Goal: Task Accomplishment & Management: Manage account settings

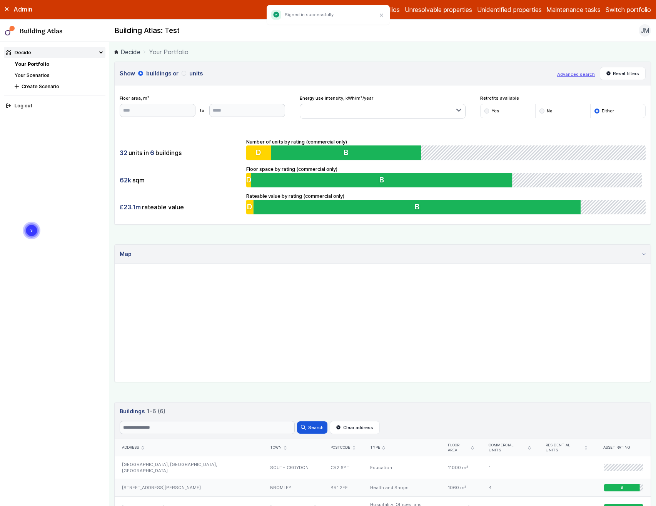
click at [160, 479] on div "[STREET_ADDRESS][PERSON_NAME]" at bounding box center [189, 488] width 148 height 18
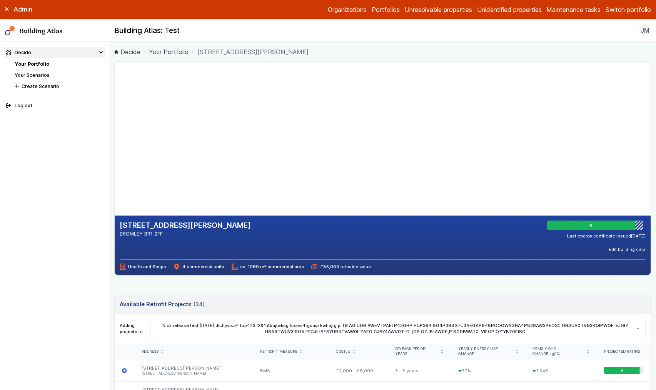
click at [471, 245] on div "6, DALY DRIVE BROMLEY BR1 2FF B Last energy certificate issued 23/11/16 Edit bu…" at bounding box center [383, 237] width 526 height 33
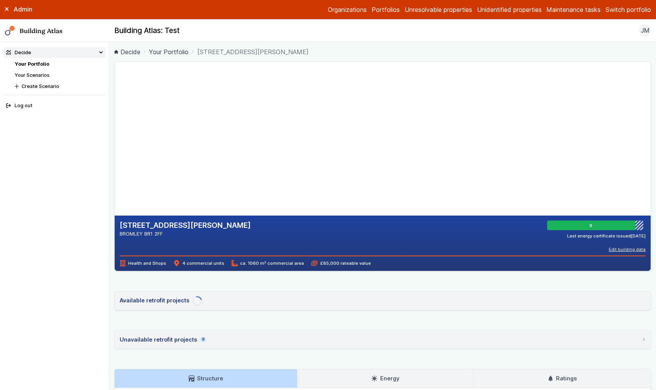
click at [626, 249] on button "Edit building data" at bounding box center [627, 250] width 37 height 6
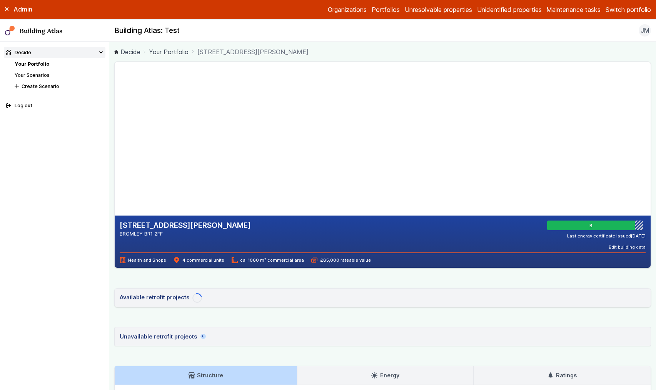
click at [431, 286] on div "[STREET_ADDRESS][PERSON_NAME] BROMLEY BR1 2FF B Last energy certificate issued …" at bounding box center [382, 299] width 537 height 475
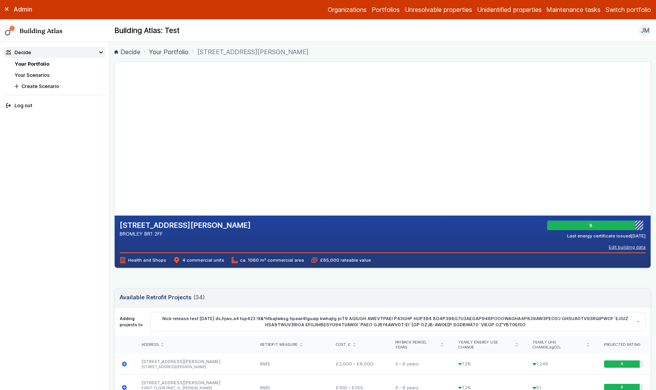
click at [628, 247] on button "Edit building data" at bounding box center [627, 247] width 37 height 6
click at [0, 0] on button "Cancel" at bounding box center [0, 0] width 0 height 0
click at [625, 247] on button "Edit building data" at bounding box center [627, 247] width 37 height 6
click at [0, 0] on nav "Cancel Cancel Save" at bounding box center [0, 0] width 0 height 0
click at [0, 0] on button "Cancel" at bounding box center [0, 0] width 0 height 0
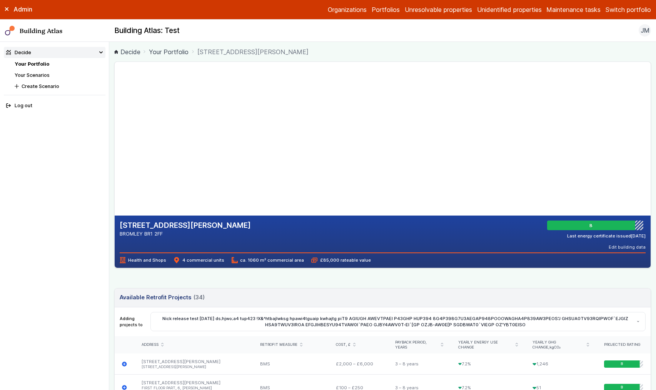
click at [438, 250] on div "[STREET_ADDRESS][PERSON_NAME] BROMLEY BR1 2FF B Last energy certificate issued …" at bounding box center [383, 242] width 536 height 52
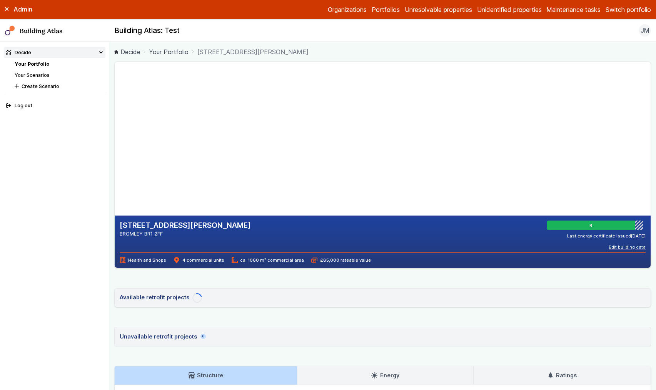
click at [630, 249] on button "Edit building data" at bounding box center [627, 247] width 37 height 6
click at [543, 287] on div "6, DALY DRIVE BROMLEY BR1 2FF B Last energy certificate issued 23/11/16 Edit bu…" at bounding box center [382, 299] width 537 height 475
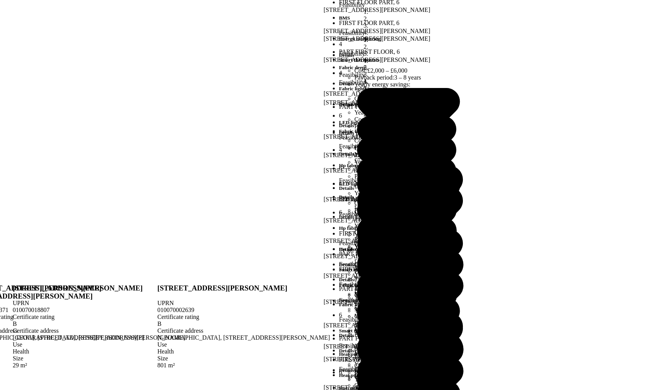
click at [0, 0] on button "Cancel" at bounding box center [0, 0] width 0 height 0
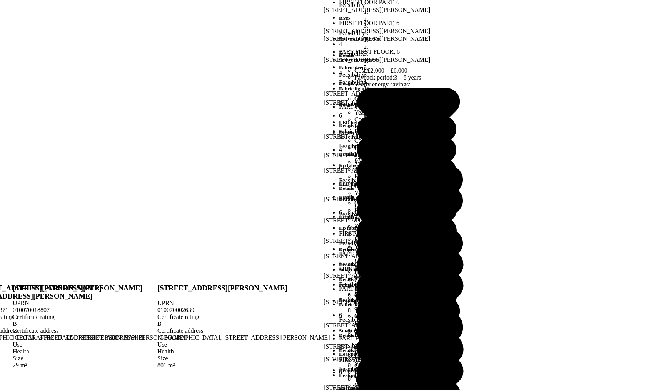
click at [0, 0] on summary "PART FIRST FLOOR, 6" at bounding box center [0, 0] width 0 height 0
click at [0, 0] on summary "6" at bounding box center [0, 0] width 0 height 0
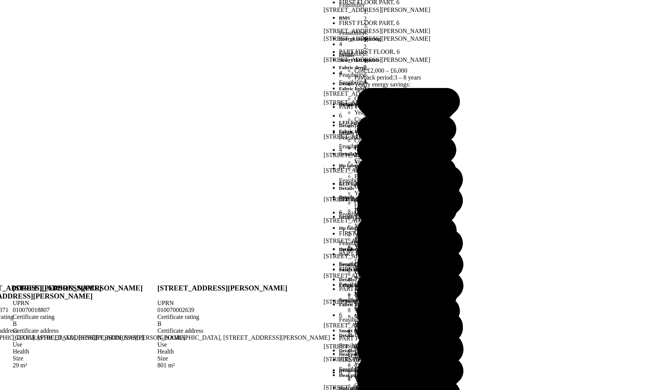
click at [0, 0] on summary "4" at bounding box center [0, 0] width 0 height 0
click at [0, 0] on summary "6" at bounding box center [0, 0] width 0 height 0
click at [0, 0] on summary "PART FIRST FLOOR, 6" at bounding box center [0, 0] width 0 height 0
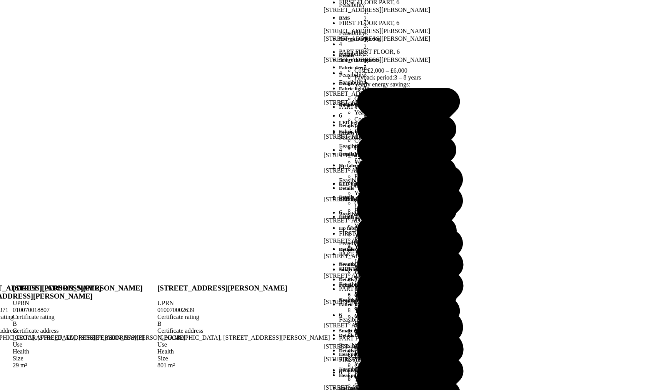
click at [0, 0] on details "6 Has cooling Estimate No Override *** **" at bounding box center [0, 0] width 0 height 0
click at [0, 0] on summary "6" at bounding box center [0, 0] width 0 height 0
click at [0, 0] on summary "4" at bounding box center [0, 0] width 0 height 0
click at [0, 0] on summary "6" at bounding box center [0, 0] width 0 height 0
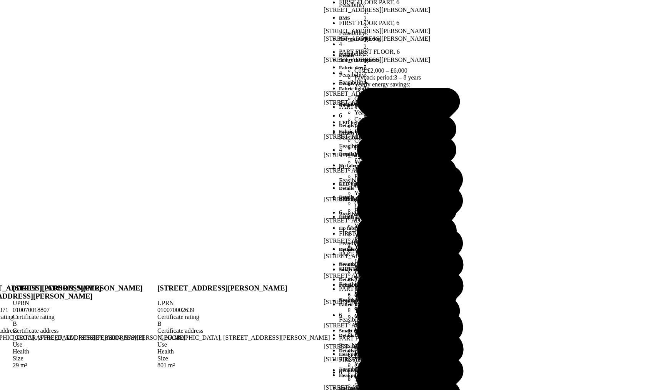
click at [0, 0] on summary "4" at bounding box center [0, 0] width 0 height 0
click at [0, 0] on summary "6" at bounding box center [0, 0] width 0 height 0
click at [0, 0] on summary "PART FIRST FLOOR, 6" at bounding box center [0, 0] width 0 height 0
click at [0, 0] on summary "6" at bounding box center [0, 0] width 0 height 0
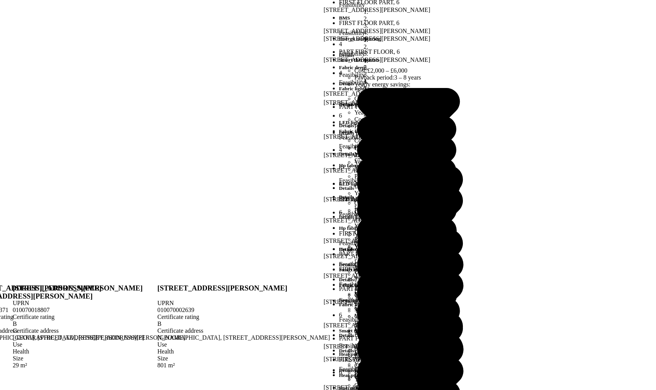
click at [0, 0] on summary "4" at bounding box center [0, 0] width 0 height 0
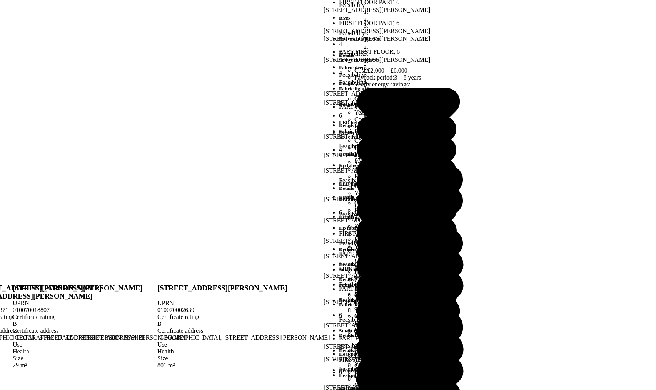
click at [0, 0] on summary "4" at bounding box center [0, 0] width 0 height 0
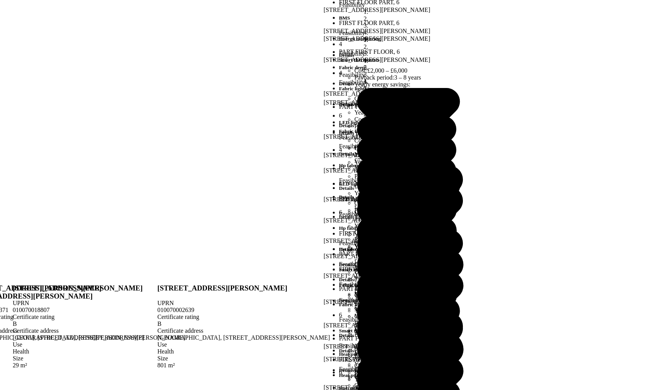
click at [0, 0] on summary "4" at bounding box center [0, 0] width 0 height 0
click at [0, 0] on button "Cancel" at bounding box center [0, 0] width 0 height 0
click at [0, 0] on summary "PART FIRST FLOOR, 6" at bounding box center [0, 0] width 0 height 0
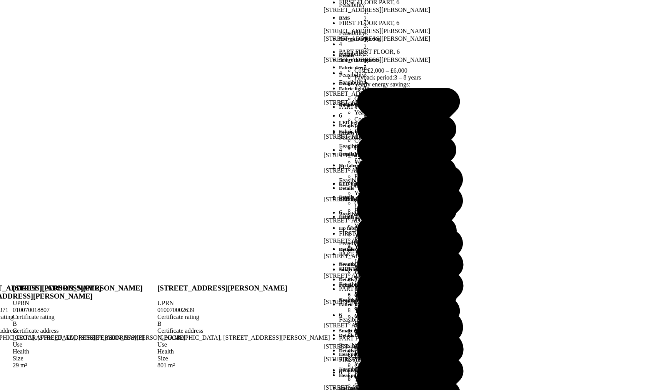
click at [0, 0] on summary "PART FIRST FLOOR, 6" at bounding box center [0, 0] width 0 height 0
click at [0, 0] on button "Cancel" at bounding box center [0, 0] width 0 height 0
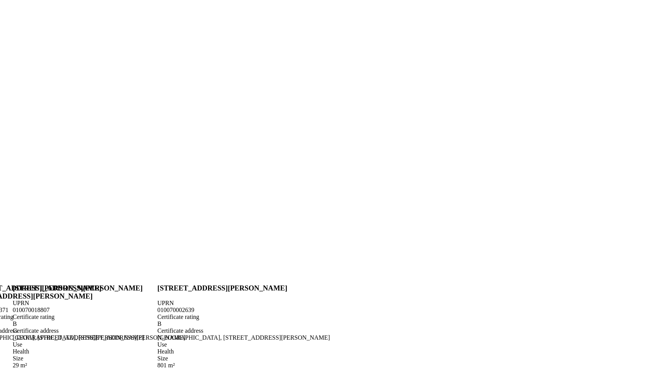
click at [0, 0] on summary "PART FIRST FLOOR, 6" at bounding box center [0, 0] width 0 height 0
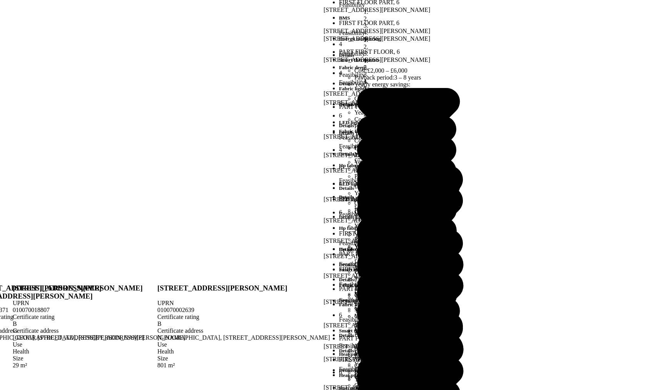
click at [0, 0] on summary "PART FIRST FLOOR, 6" at bounding box center [0, 0] width 0 height 0
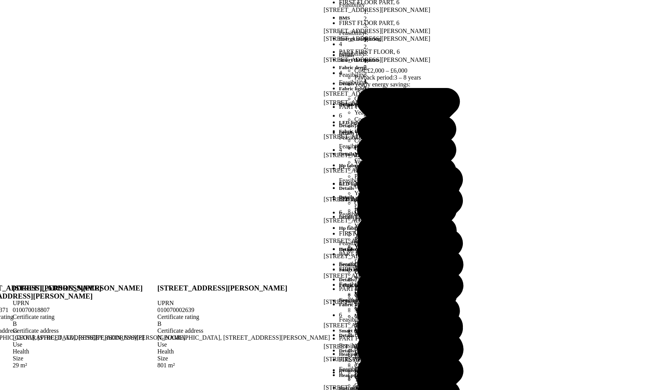
click at [0, 0] on summary "PART FIRST FLOOR, 6" at bounding box center [0, 0] width 0 height 0
click at [0, 0] on summary "4" at bounding box center [0, 0] width 0 height 0
click at [0, 0] on button "Cancel" at bounding box center [0, 0] width 0 height 0
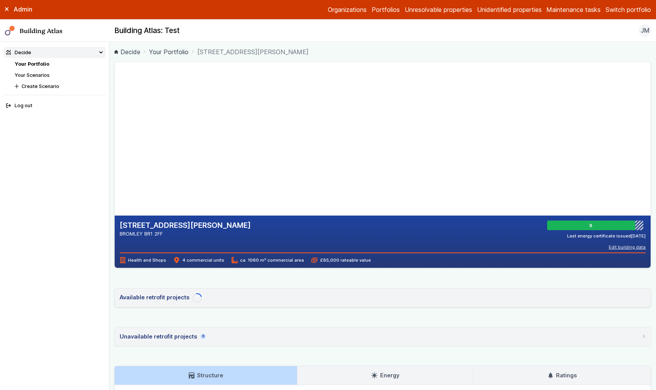
click at [626, 248] on button "Edit building data" at bounding box center [627, 247] width 37 height 6
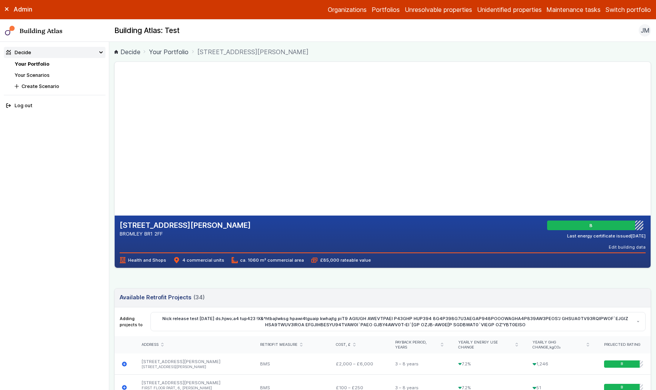
click at [0, 0] on summary "4" at bounding box center [0, 0] width 0 height 0
click at [0, 0] on summary "6" at bounding box center [0, 0] width 0 height 0
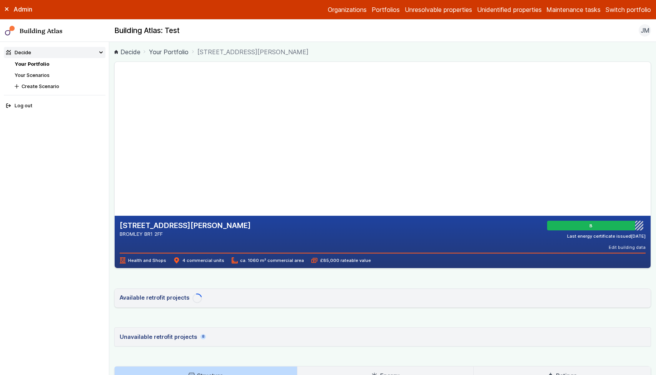
click at [0, 0] on summary "6" at bounding box center [0, 0] width 0 height 0
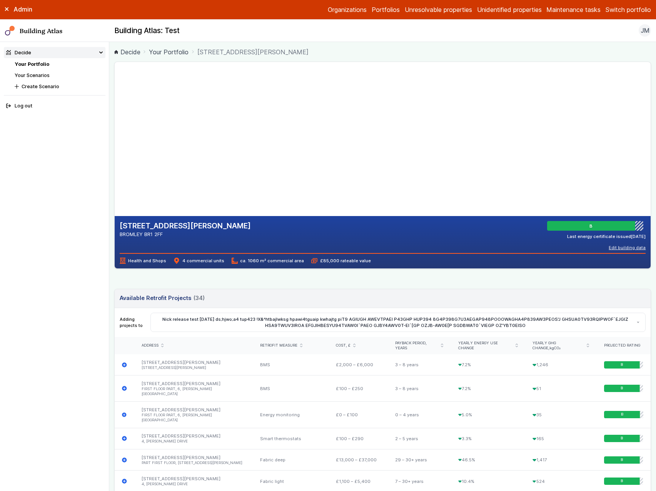
drag, startPoint x: 625, startPoint y: 250, endPoint x: 628, endPoint y: 249, distance: 4.0
click at [625, 250] on div "[STREET_ADDRESS][PERSON_NAME] BROMLEY BR1 2FF B Last energy certificate issued …" at bounding box center [383, 242] width 536 height 52
click at [629, 248] on button "Edit building data" at bounding box center [627, 247] width 37 height 6
click at [0, 0] on summary "6" at bounding box center [0, 0] width 0 height 0
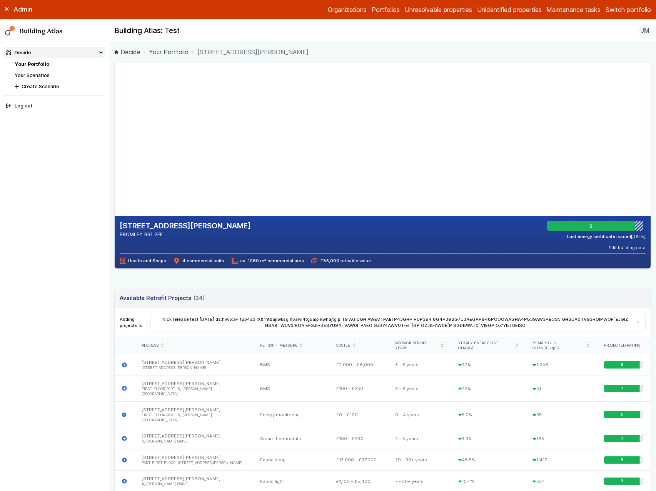
click at [0, 0] on summary "6" at bounding box center [0, 0] width 0 height 0
click at [0, 0] on header "Editing building data" at bounding box center [0, 0] width 0 height 0
click at [0, 0] on summary "6" at bounding box center [0, 0] width 0 height 0
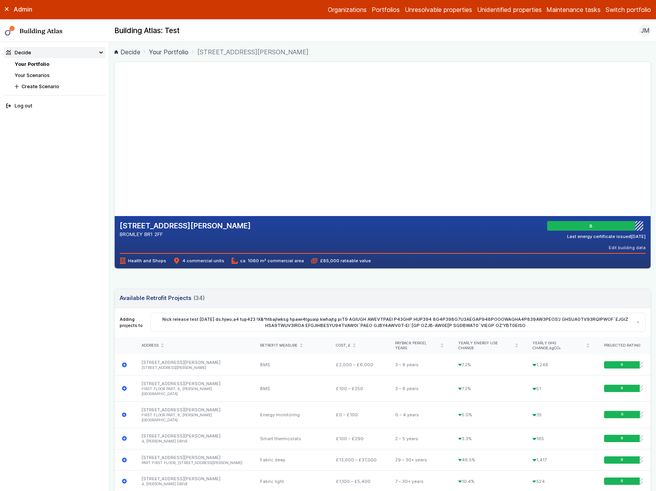
click at [0, 0] on summary "6" at bounding box center [0, 0] width 0 height 0
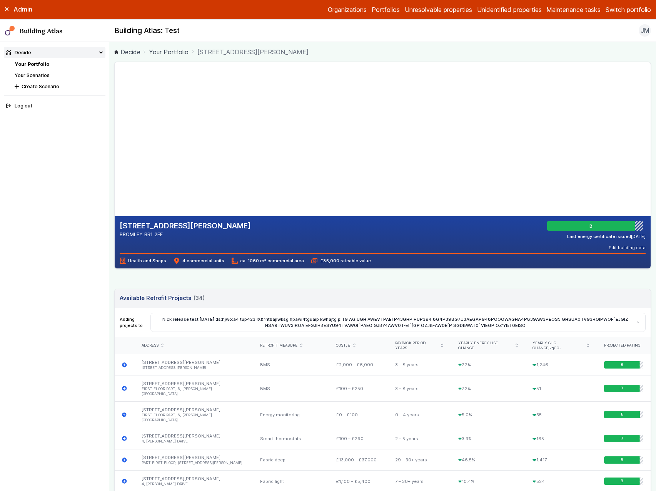
click at [0, 0] on summary "6" at bounding box center [0, 0] width 0 height 0
drag, startPoint x: 371, startPoint y: 217, endPoint x: 370, endPoint y: 222, distance: 4.8
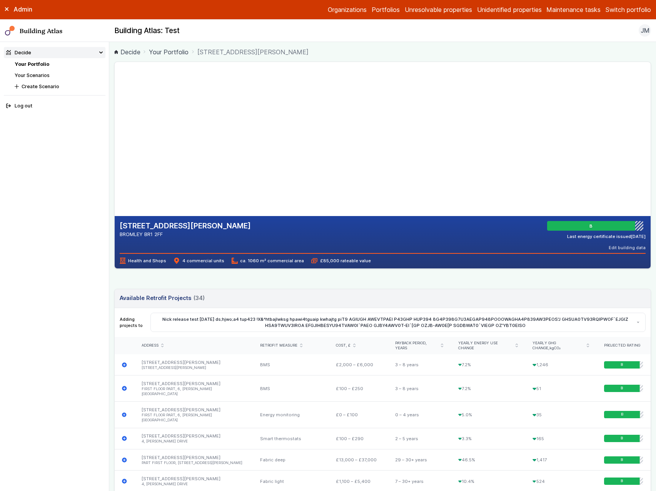
click at [0, 0] on summary "6" at bounding box center [0, 0] width 0 height 0
click at [0, 0] on summary "FIRST FLOOR PART, 6" at bounding box center [0, 0] width 0 height 0
click at [0, 0] on summary "PART FIRST FLOOR, 6" at bounding box center [0, 0] width 0 height 0
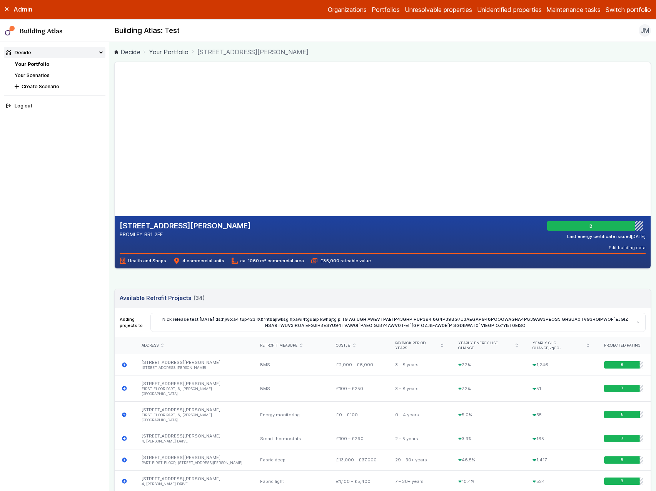
click at [0, 0] on summary "PART FIRST FLOOR, 6" at bounding box center [0, 0] width 0 height 0
click at [0, 0] on button "Cancel" at bounding box center [0, 0] width 0 height 0
click at [618, 250] on button "Edit building data" at bounding box center [627, 247] width 37 height 6
click at [0, 0] on summary "6" at bounding box center [0, 0] width 0 height 0
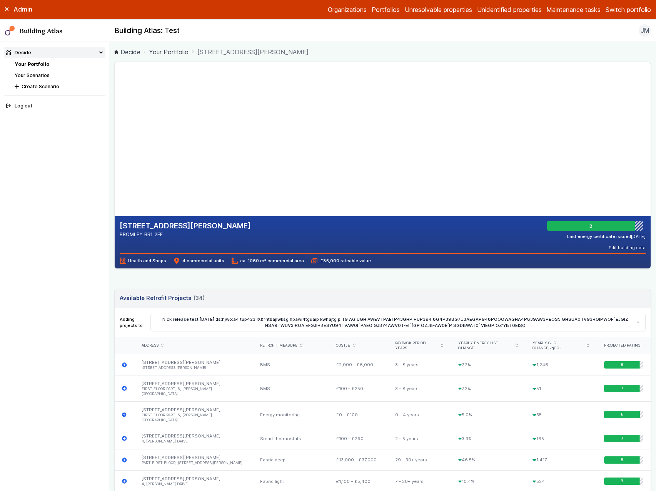
click at [0, 0] on summary "6" at bounding box center [0, 0] width 0 height 0
click at [0, 0] on summary "4" at bounding box center [0, 0] width 0 height 0
click at [0, 0] on summary "PART FIRST FLOOR, 6" at bounding box center [0, 0] width 0 height 0
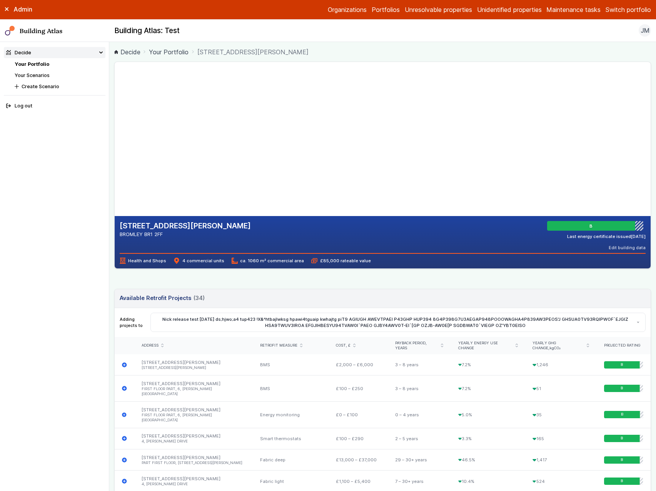
click at [0, 0] on summary "6" at bounding box center [0, 0] width 0 height 0
click at [0, 0] on summary "4" at bounding box center [0, 0] width 0 height 0
click at [0, 0] on summary "FIRST FLOOR PART, 6" at bounding box center [0, 0] width 0 height 0
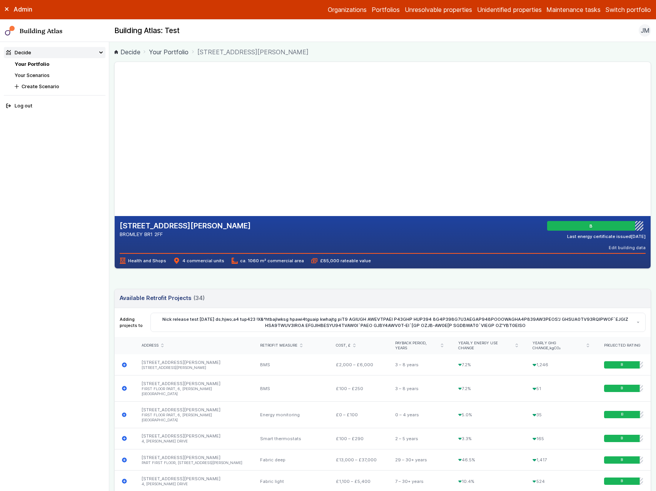
click at [0, 0] on summary "FIRST FLOOR PART, 6" at bounding box center [0, 0] width 0 height 0
click at [0, 0] on summary "PART FIRST FLOOR, 6" at bounding box center [0, 0] width 0 height 0
click at [0, 0] on header "Editing building data" at bounding box center [0, 0] width 0 height 0
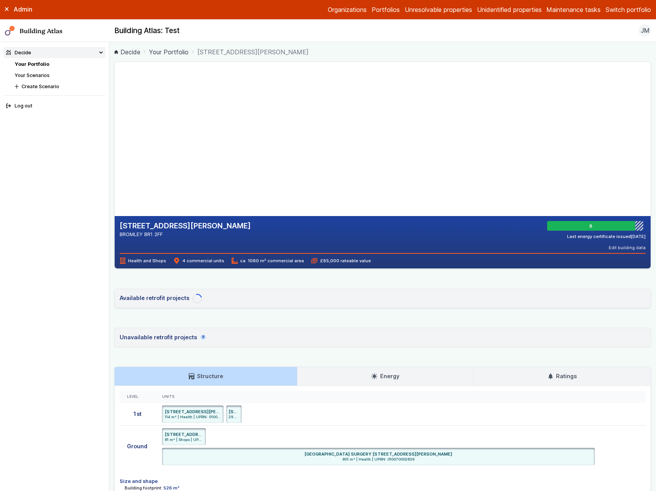
click at [0, 0] on summary "4" at bounding box center [0, 0] width 0 height 0
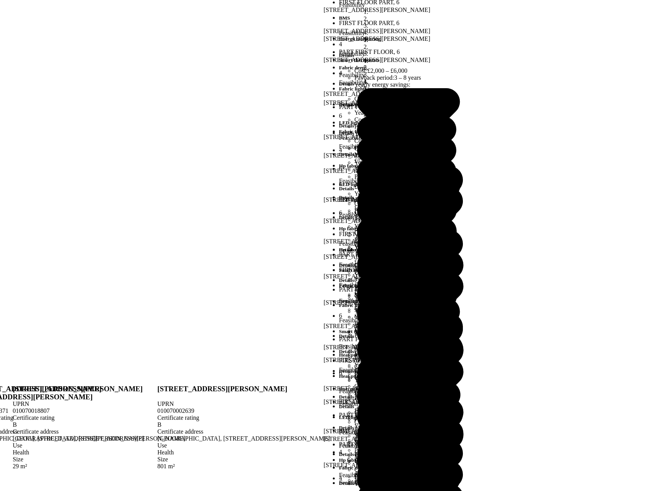
click at [0, 0] on header "Editing building data" at bounding box center [0, 0] width 0 height 0
click at [0, 0] on button "Cancel" at bounding box center [0, 0] width 0 height 0
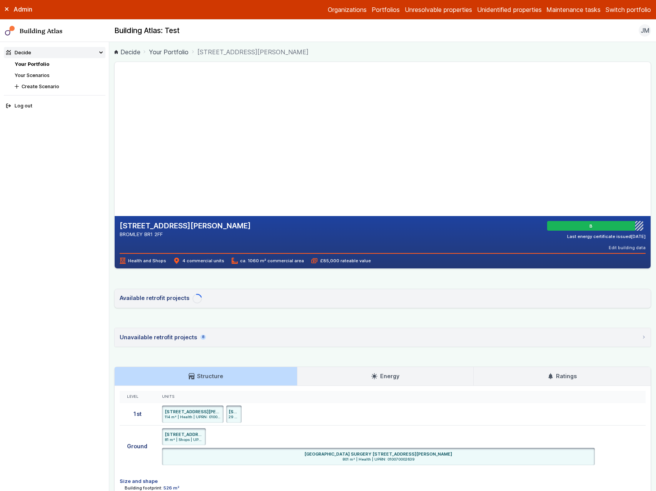
drag, startPoint x: 622, startPoint y: 247, endPoint x: 515, endPoint y: 259, distance: 108.0
click at [622, 246] on button "Edit building data" at bounding box center [627, 247] width 37 height 6
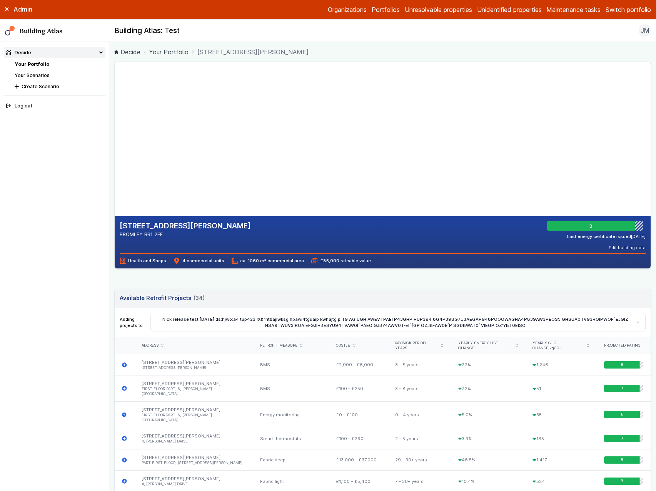
click at [0, 0] on summary "PART FIRST FLOOR, 6" at bounding box center [0, 0] width 0 height 0
click at [0, 0] on summary "6" at bounding box center [0, 0] width 0 height 0
click at [0, 0] on summary "4" at bounding box center [0, 0] width 0 height 0
click at [0, 0] on summary "6" at bounding box center [0, 0] width 0 height 0
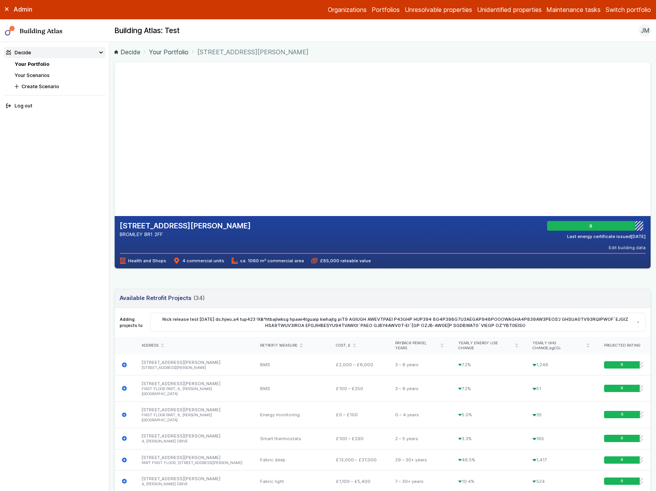
click at [0, 0] on summary "PART FIRST FLOOR, 6" at bounding box center [0, 0] width 0 height 0
click at [0, 0] on summary "FIRST FLOOR PART, 6" at bounding box center [0, 0] width 0 height 0
click at [0, 0] on summary "6" at bounding box center [0, 0] width 0 height 0
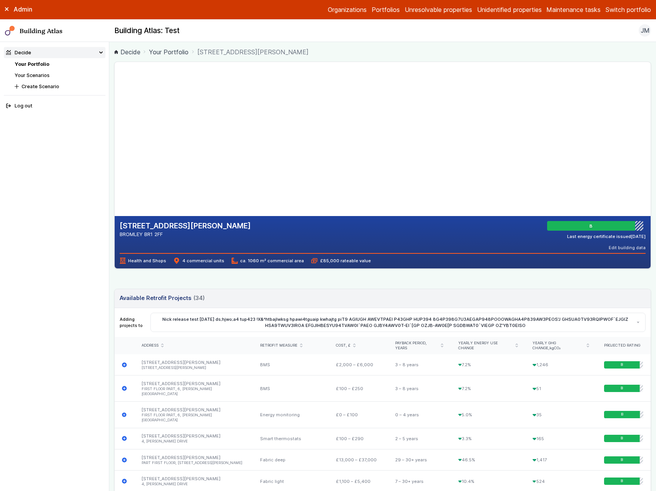
click at [0, 0] on header "Editing building data" at bounding box center [0, 0] width 0 height 0
click at [0, 0] on summary "4" at bounding box center [0, 0] width 0 height 0
click at [0, 0] on summary "6" at bounding box center [0, 0] width 0 height 0
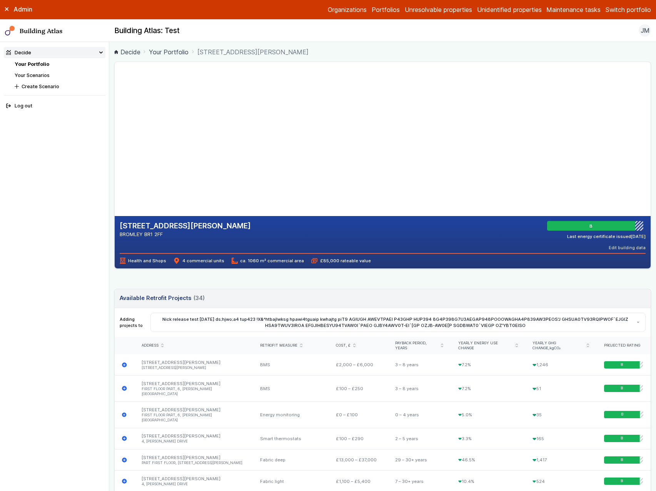
click at [0, 0] on summary "PART FIRST FLOOR, 6" at bounding box center [0, 0] width 0 height 0
click at [0, 0] on summary "6" at bounding box center [0, 0] width 0 height 0
click at [0, 0] on header "Editing building data" at bounding box center [0, 0] width 0 height 0
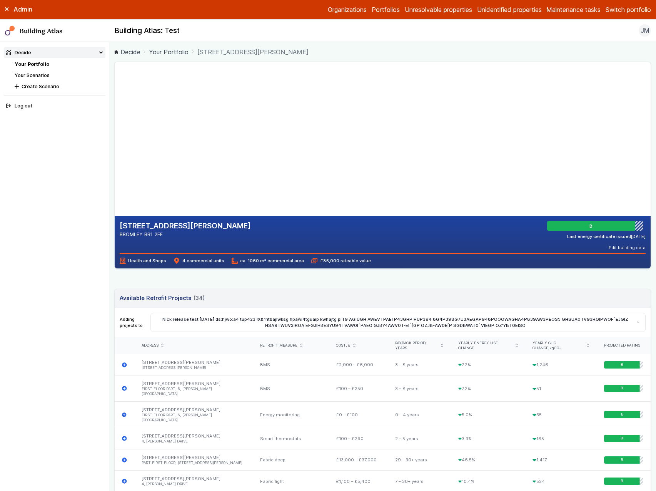
click at [0, 0] on summary "4" at bounding box center [0, 0] width 0 height 0
click at [0, 0] on summary "PART FIRST FLOOR, 6" at bounding box center [0, 0] width 0 height 0
click at [0, 0] on summary "6" at bounding box center [0, 0] width 0 height 0
click at [0, 0] on summary "4" at bounding box center [0, 0] width 0 height 0
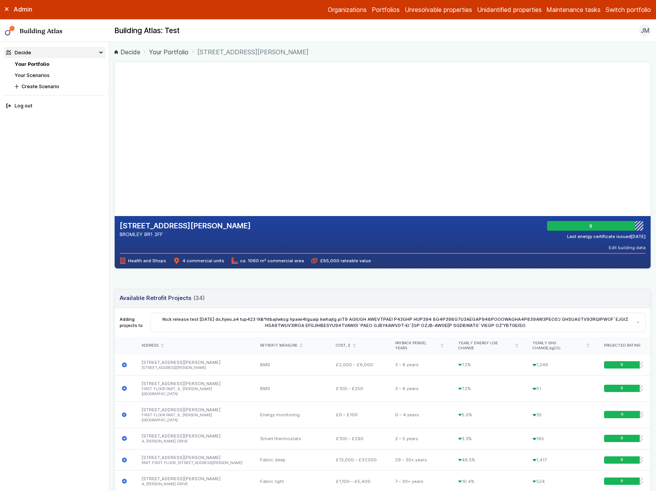
click at [0, 0] on button "Cancel" at bounding box center [0, 0] width 0 height 0
click at [625, 248] on button "Edit building data" at bounding box center [627, 247] width 37 height 6
click at [497, 250] on div "6, DALY DRIVE BROMLEY BR1 2FF B Last energy certificate issued 23/11/16 Edit bu…" at bounding box center [383, 236] width 526 height 30
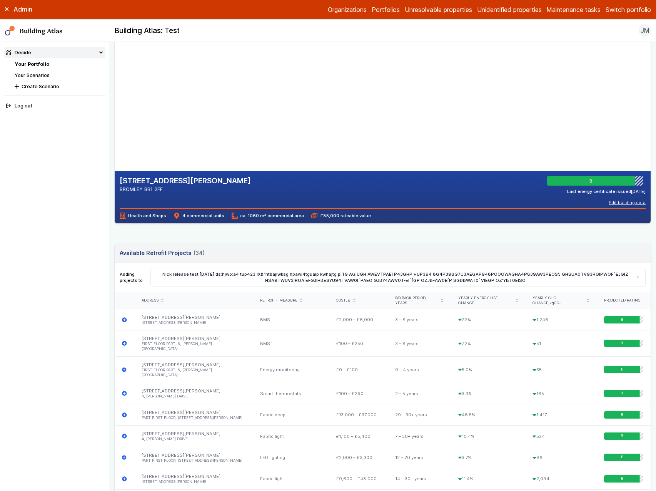
click at [627, 204] on button "Edit building data" at bounding box center [627, 202] width 37 height 6
select select
click at [0, 0] on button "Save" at bounding box center [0, 0] width 0 height 0
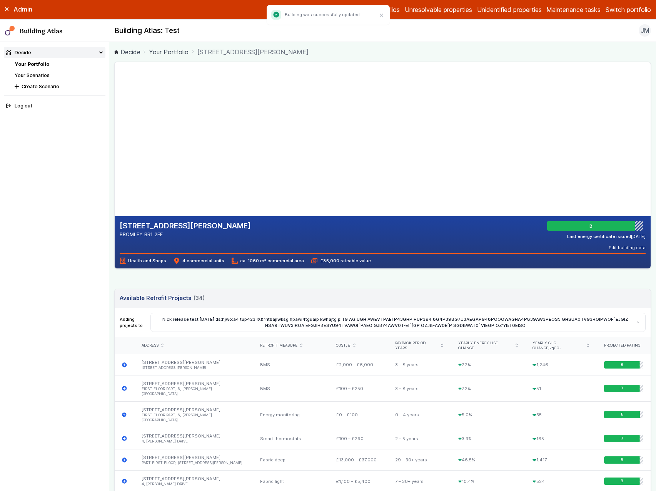
click at [556, 243] on div "B Last energy certificate issued [DATE] Edit building data Editing building dat…" at bounding box center [596, 236] width 98 height 30
click at [607, 244] on div "B Last energy certificate issued [DATE] Edit building data Editing building dat…" at bounding box center [596, 236] width 98 height 30
click at [617, 245] on button "Edit building data" at bounding box center [627, 247] width 37 height 6
click at [0, 0] on summary "4" at bounding box center [0, 0] width 0 height 0
select select "****"
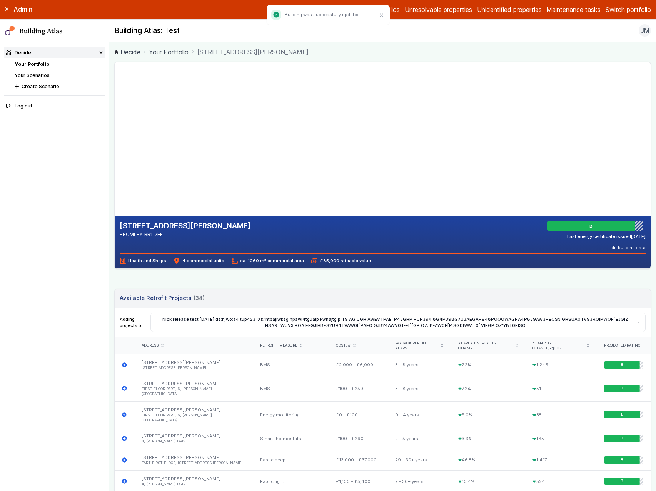
click at [0, 0] on button "Save" at bounding box center [0, 0] width 0 height 0
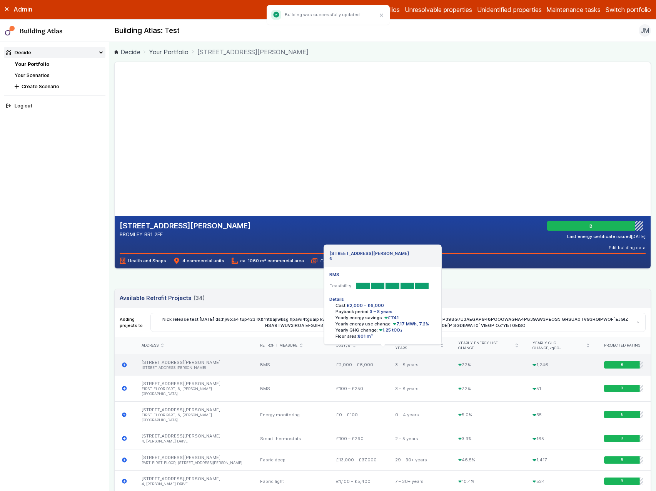
click at [408, 289] on li "BMS Feasibility" at bounding box center [382, 280] width 107 height 25
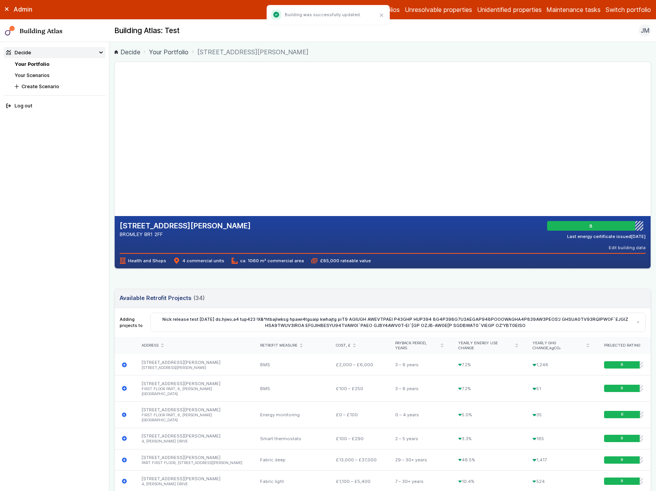
click at [623, 255] on div "Health and Shops 4 commercial units ca. 1060 m² commercial area £85,000 rateabl…" at bounding box center [383, 258] width 526 height 11
click at [626, 248] on button "Edit building data" at bounding box center [627, 247] width 37 height 6
click at [0, 0] on summary "6" at bounding box center [0, 0] width 0 height 0
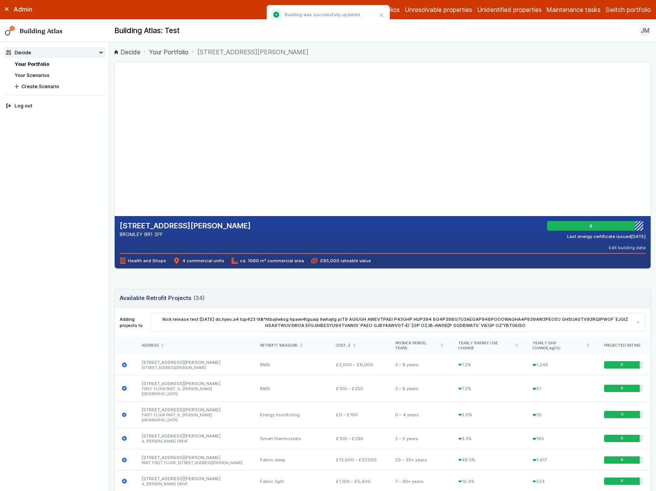
click at [0, 0] on summary "4" at bounding box center [0, 0] width 0 height 0
select select
click at [0, 0] on button "Save" at bounding box center [0, 0] width 0 height 0
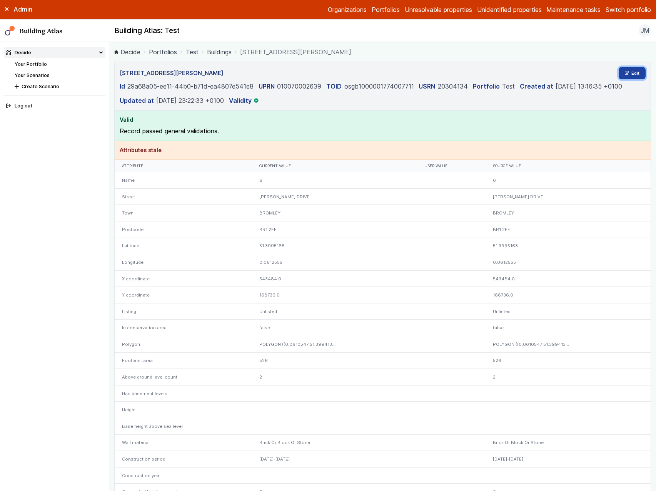
click at [624, 75] on link "Edit" at bounding box center [632, 73] width 27 height 12
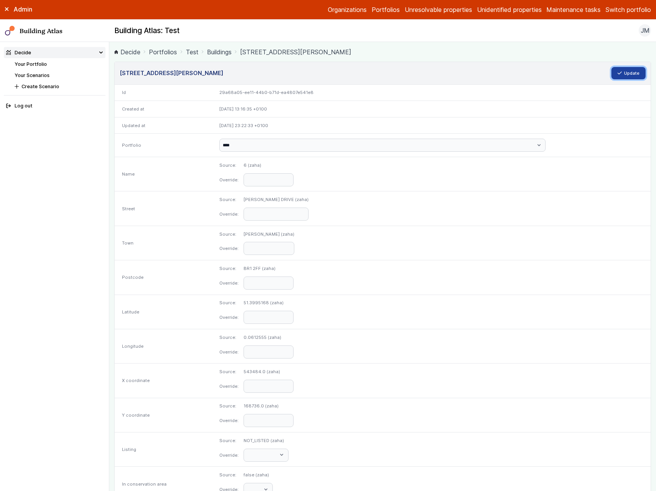
click at [624, 75] on button "Update" at bounding box center [628, 73] width 35 height 12
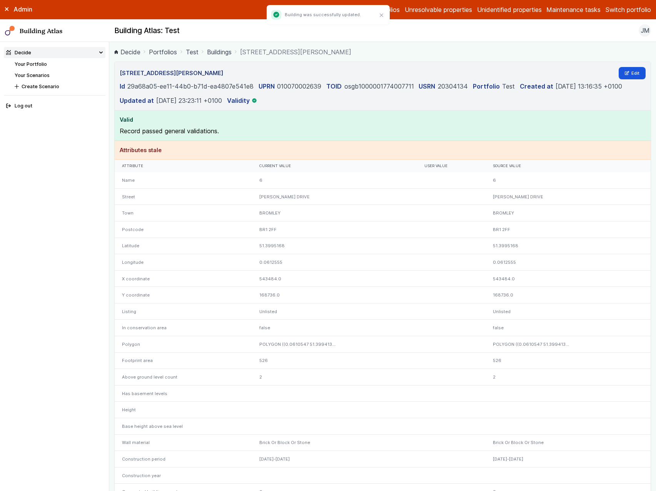
click at [511, 111] on section "Valid Record passed general validations." at bounding box center [383, 125] width 536 height 30
click at [632, 75] on link "Edit" at bounding box center [632, 73] width 27 height 12
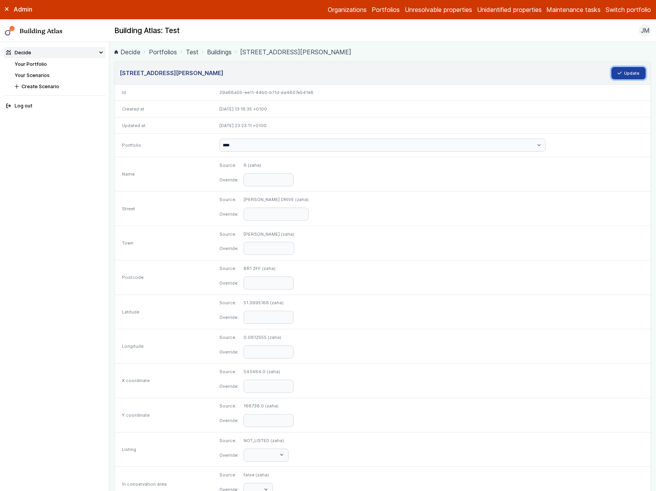
click at [632, 75] on button "Update" at bounding box center [628, 73] width 35 height 12
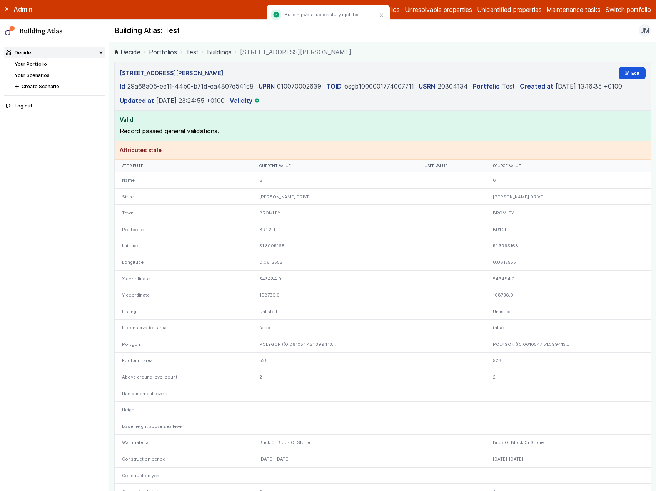
click at [409, 177] on div "6" at bounding box center [334, 180] width 165 height 16
click at [169, 147] on h4 "Attributes stale" at bounding box center [383, 150] width 526 height 8
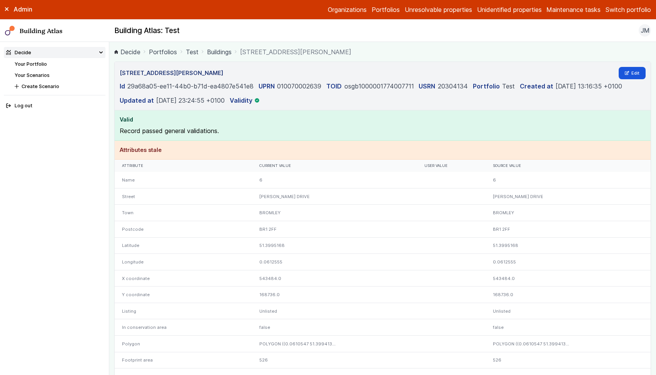
click at [390, 200] on div "DALY DRIVE" at bounding box center [334, 196] width 165 height 17
click at [417, 164] on div "User value" at bounding box center [451, 166] width 69 height 12
click at [168, 129] on p "Record passed general validations." at bounding box center [383, 130] width 526 height 9
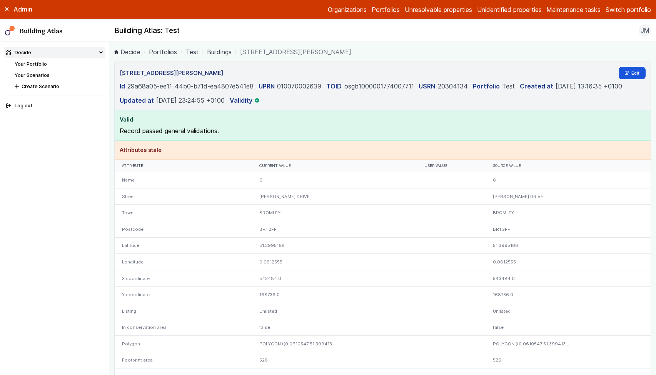
click at [185, 122] on h4 "Valid" at bounding box center [383, 119] width 526 height 8
click at [460, 109] on header "6, DALY DRIVE Edit Id 29a68a05-ee11-44b0-b71d-ea4807e541e8 UPRN 010070002639 TO…" at bounding box center [383, 86] width 536 height 48
click at [492, 115] on h4 "Valid" at bounding box center [383, 119] width 526 height 8
click at [457, 142] on section "Attributes stale" at bounding box center [383, 151] width 536 height 21
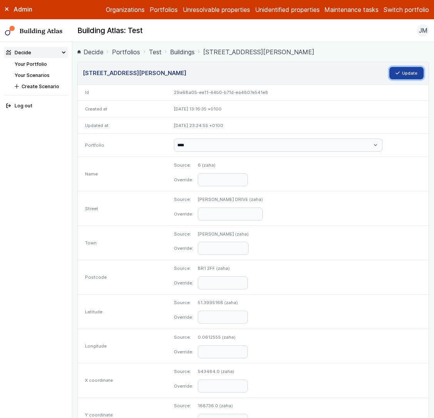
drag, startPoint x: 0, startPoint y: 0, endPoint x: 416, endPoint y: 75, distance: 423.0
click at [416, 75] on button "Update" at bounding box center [406, 73] width 35 height 12
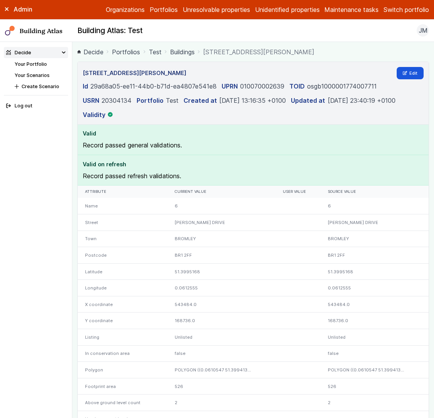
click at [58, 260] on nav "Decide Your Portfolio Your Scenarios Create Scenario Log out" at bounding box center [36, 230] width 72 height 376
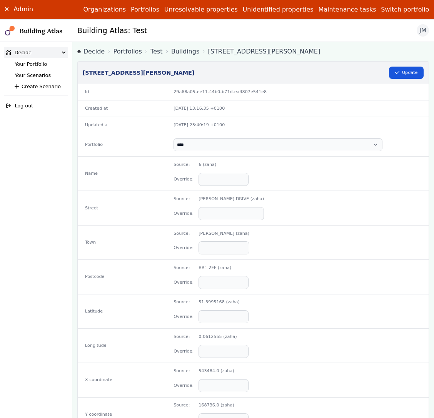
click at [219, 49] on link "[STREET_ADDRESS][PERSON_NAME]" at bounding box center [264, 51] width 112 height 9
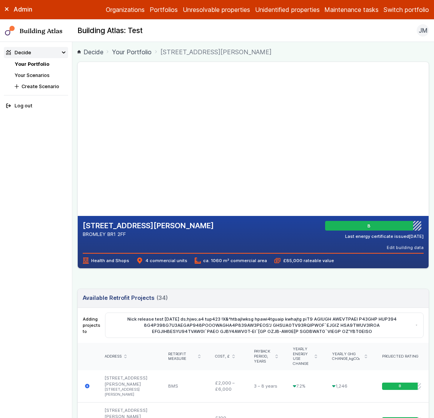
click at [400, 242] on div "B Last energy certificate issued [DATE] Edit building data Editing building dat…" at bounding box center [374, 236] width 98 height 30
click at [399, 247] on button "Edit building data" at bounding box center [405, 247] width 37 height 6
click at [364, 294] on header "Available Retrofit Projects (34) Loading" at bounding box center [253, 298] width 351 height 19
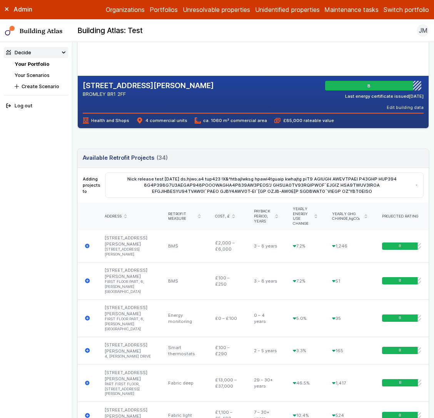
scroll to position [136, 0]
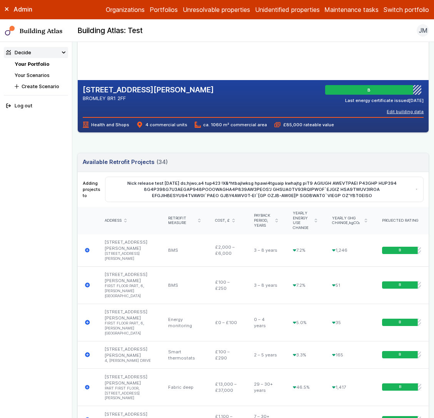
click at [397, 114] on button "Edit building data" at bounding box center [405, 111] width 37 height 6
click at [0, 0] on summary "6" at bounding box center [0, 0] width 0 height 0
click at [0, 0] on summary "4" at bounding box center [0, 0] width 0 height 0
click at [0, 0] on summary "FIRST FLOOR PART, 6" at bounding box center [0, 0] width 0 height 0
click at [0, 0] on summary "PART FIRST FLOOR, 6" at bounding box center [0, 0] width 0 height 0
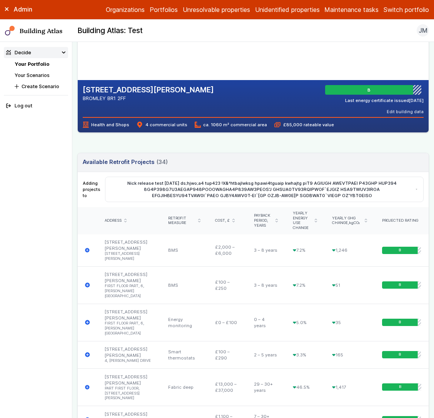
click at [0, 0] on button "Cancel" at bounding box center [0, 0] width 0 height 0
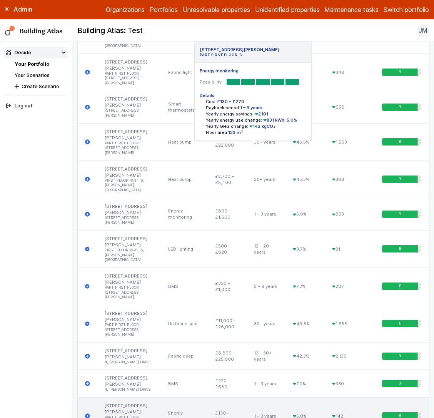
scroll to position [823, 0]
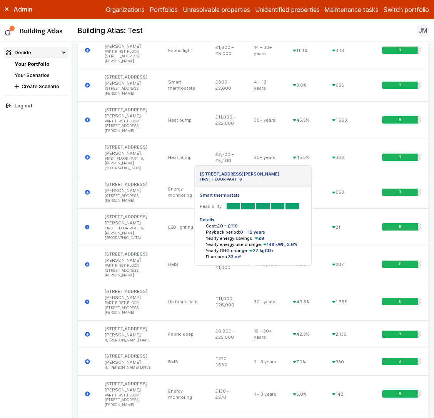
scroll to position [839, 0]
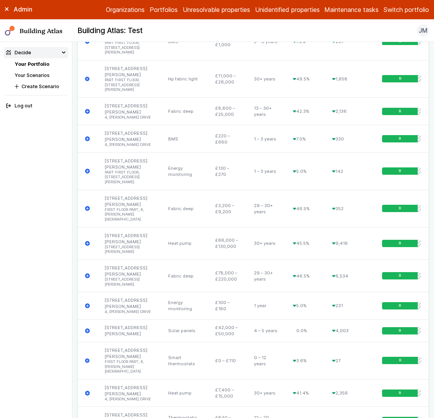
scroll to position [1066, 0]
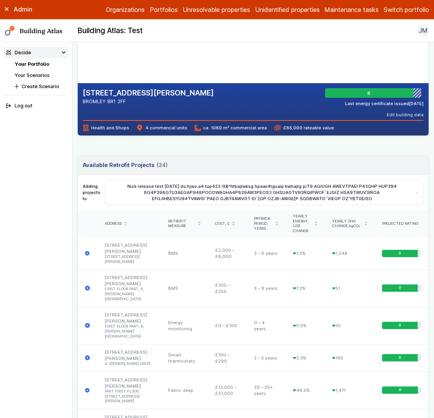
scroll to position [0, 0]
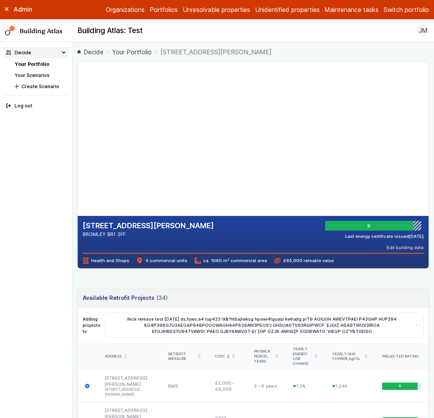
click at [174, 259] on span "4 commercial units" at bounding box center [162, 260] width 50 height 6
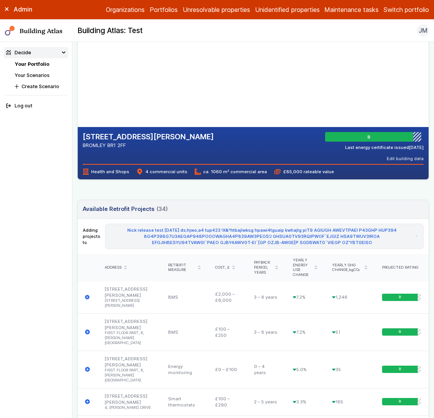
scroll to position [89, 0]
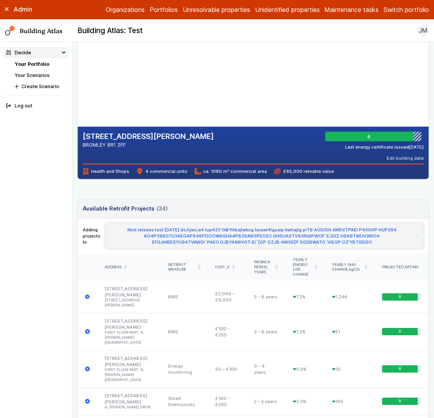
click at [163, 240] on button "Nick release test [DATE] ds;hjwo;a4 tup423 !X&^htbajlwksg hpawi4tguaip kwhajtg …" at bounding box center [264, 235] width 319 height 25
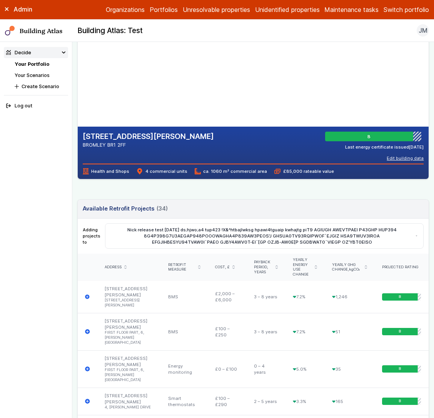
click at [400, 155] on button "Edit building data" at bounding box center [405, 158] width 37 height 6
click at [0, 0] on summary "FIRST FLOOR PART, 6" at bounding box center [0, 0] width 0 height 0
click at [0, 0] on button "Cancel" at bounding box center [0, 0] width 0 height 0
click at [198, 265] on icon "submit" at bounding box center [199, 267] width 2 height 4
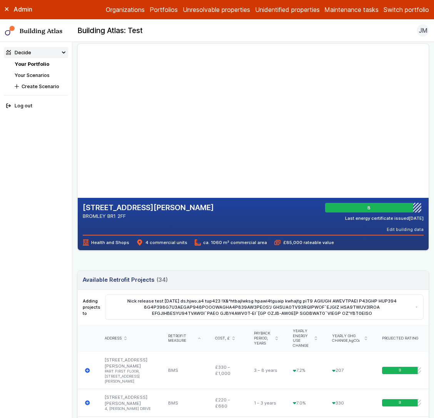
scroll to position [12, 0]
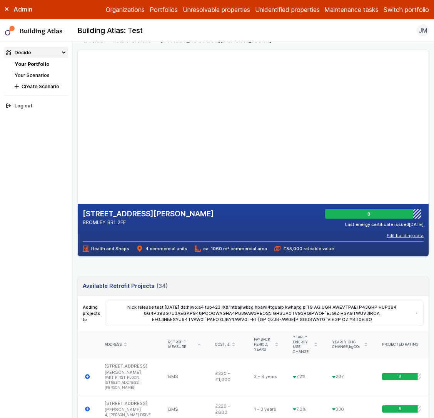
click at [400, 234] on button "Edit building data" at bounding box center [405, 235] width 37 height 6
select select "****"
click at [0, 0] on summary "4" at bounding box center [0, 0] width 0 height 0
select select "****"
click at [0, 0] on summary "6" at bounding box center [0, 0] width 0 height 0
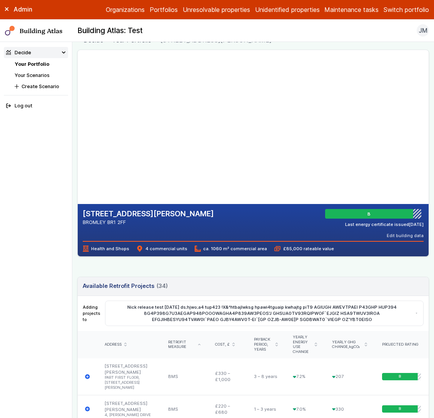
select select "****"
click at [0, 0] on summary "PART FIRST FLOOR, 6" at bounding box center [0, 0] width 0 height 0
select select "****"
click at [0, 0] on button "Save" at bounding box center [0, 0] width 0 height 0
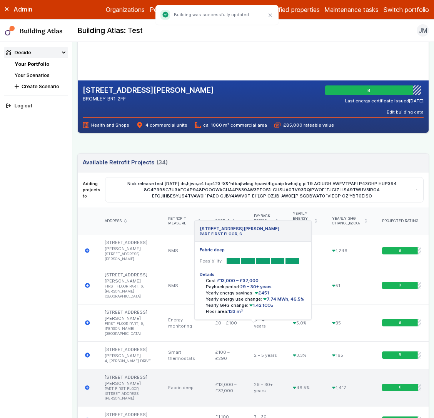
scroll to position [136, 0]
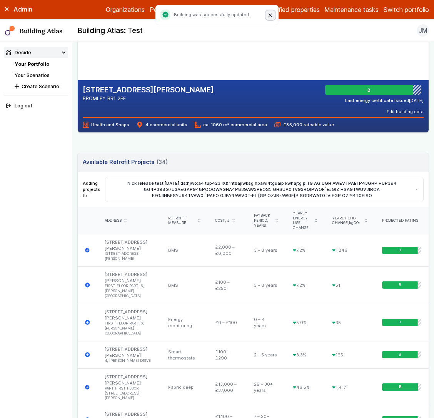
click at [270, 13] on button "Close" at bounding box center [270, 15] width 10 height 10
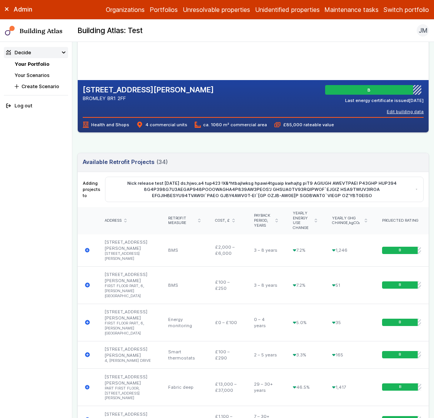
click at [396, 112] on button "Edit building data" at bounding box center [405, 111] width 37 height 6
click at [0, 0] on summary "PART FIRST FLOOR, 6" at bounding box center [0, 0] width 0 height 0
select select "*****"
click at [0, 0] on summary "FIRST FLOOR PART, 6" at bounding box center [0, 0] width 0 height 0
select select "*****"
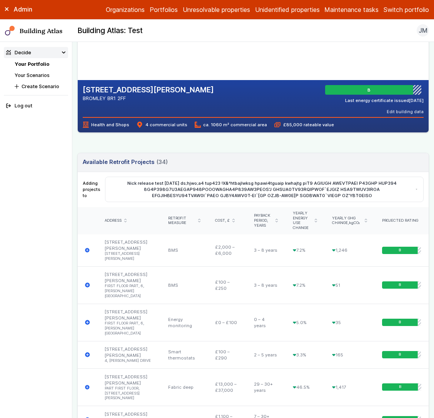
click at [0, 0] on summary "4" at bounding box center [0, 0] width 0 height 0
select select "*****"
click at [0, 0] on summary "6" at bounding box center [0, 0] width 0 height 0
select select "*****"
click at [0, 0] on button "Save" at bounding box center [0, 0] width 0 height 0
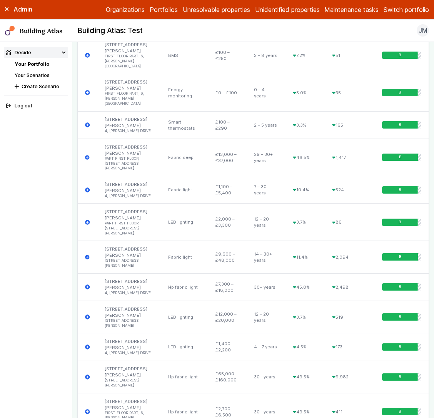
scroll to position [223, 0]
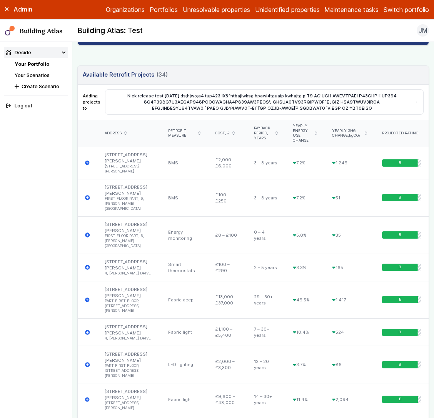
click at [198, 131] on icon "submit" at bounding box center [199, 133] width 2 height 4
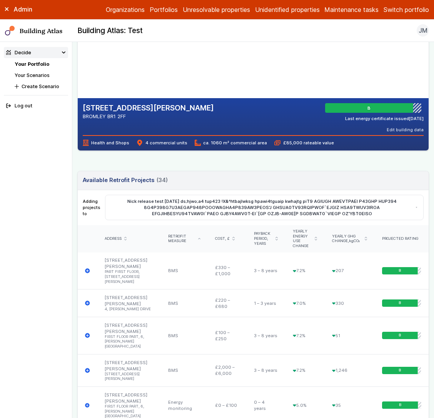
scroll to position [117, 0]
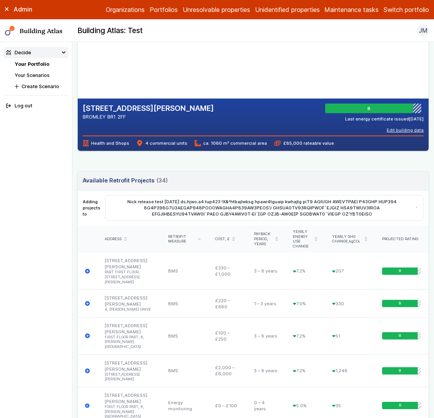
click at [406, 127] on button "Edit building data" at bounding box center [405, 130] width 37 height 6
click at [0, 0] on summary "FIRST FLOOR PART, 6" at bounding box center [0, 0] width 0 height 0
click at [0, 0] on div "Estimate No Override *** **" at bounding box center [0, 0] width 0 height 0
select select
click at [0, 0] on summary "4" at bounding box center [0, 0] width 0 height 0
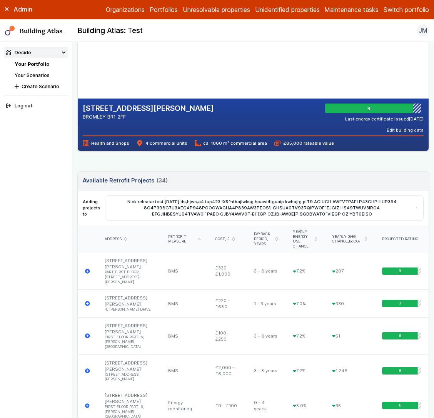
select select
click at [0, 0] on summary "6" at bounding box center [0, 0] width 0 height 0
select select
click at [0, 0] on summary "PART FIRST FLOOR, 6" at bounding box center [0, 0] width 0 height 0
select select
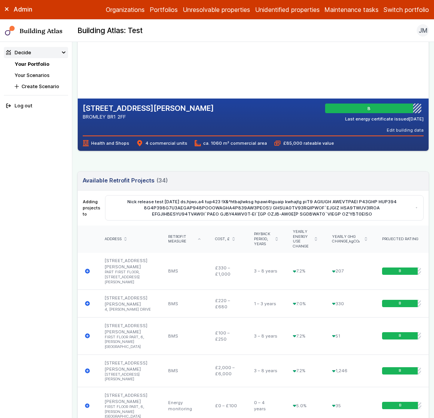
click at [0, 0] on button "Save" at bounding box center [0, 0] width 0 height 0
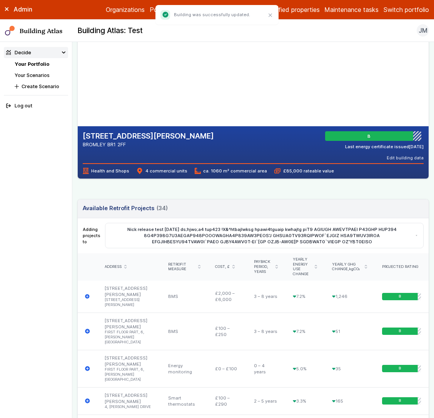
scroll to position [162, 0]
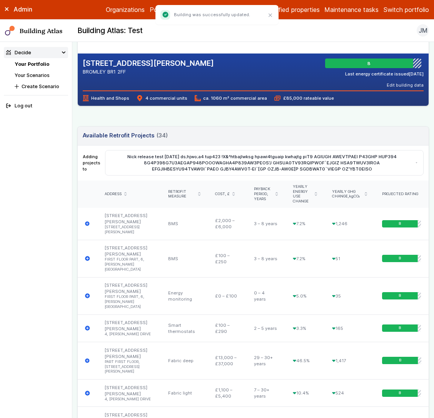
click at [53, 191] on nav "Decide Your Portfolio Your Scenarios Create Scenario Log out" at bounding box center [36, 230] width 72 height 376
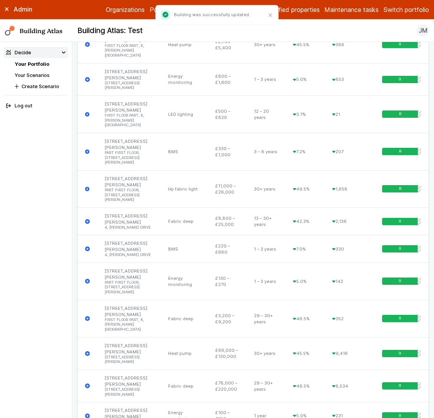
scroll to position [951, 0]
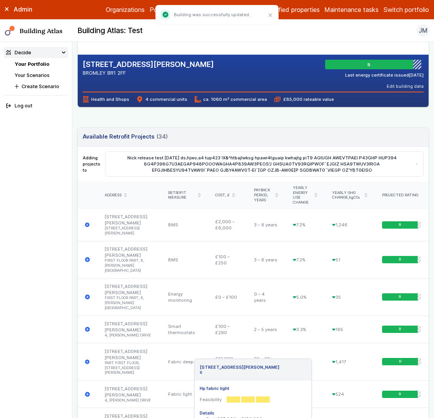
scroll to position [0, 0]
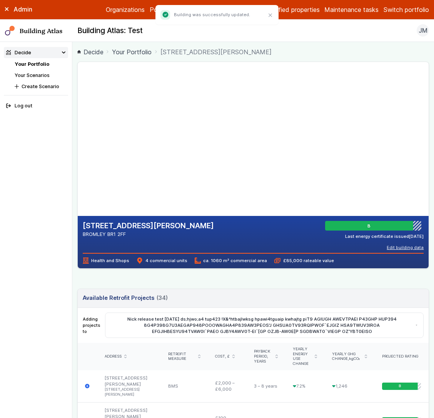
click at [399, 245] on button "Edit building data" at bounding box center [405, 247] width 37 height 6
click at [0, 0] on summary "4" at bounding box center [0, 0] width 0 height 0
click at [0, 0] on button "Cancel" at bounding box center [0, 0] width 0 height 0
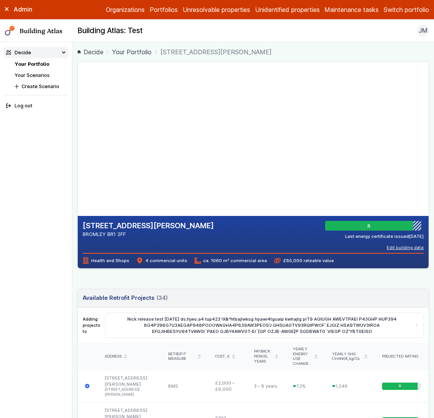
click at [405, 245] on button "Edit building data" at bounding box center [405, 247] width 37 height 6
click at [0, 0] on summary "6" at bounding box center [0, 0] width 0 height 0
click at [0, 0] on summary "4" at bounding box center [0, 0] width 0 height 0
click at [0, 0] on summary "FIRST FLOOR PART, 6" at bounding box center [0, 0] width 0 height 0
click at [0, 0] on div "Does this unit have A/C?" at bounding box center [0, 0] width 0 height 0
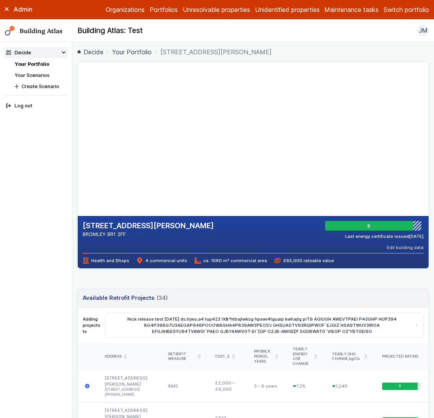
click at [0, 0] on summary "4" at bounding box center [0, 0] width 0 height 0
click at [0, 0] on h4 "Does this unit have A/C?" at bounding box center [0, 0] width 0 height 0
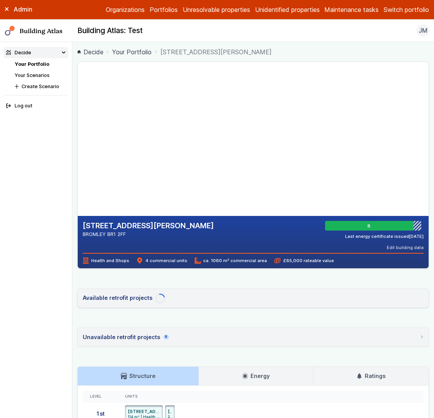
click at [0, 0] on summary "PART FIRST FLOOR, 6" at bounding box center [0, 0] width 0 height 0
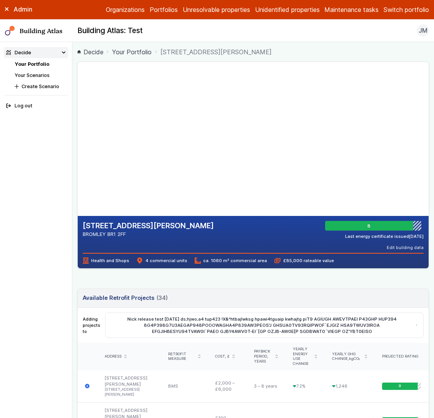
click at [0, 0] on summary "PART FIRST FLOOR, 6" at bounding box center [0, 0] width 0 height 0
